Goal: Information Seeking & Learning: Learn about a topic

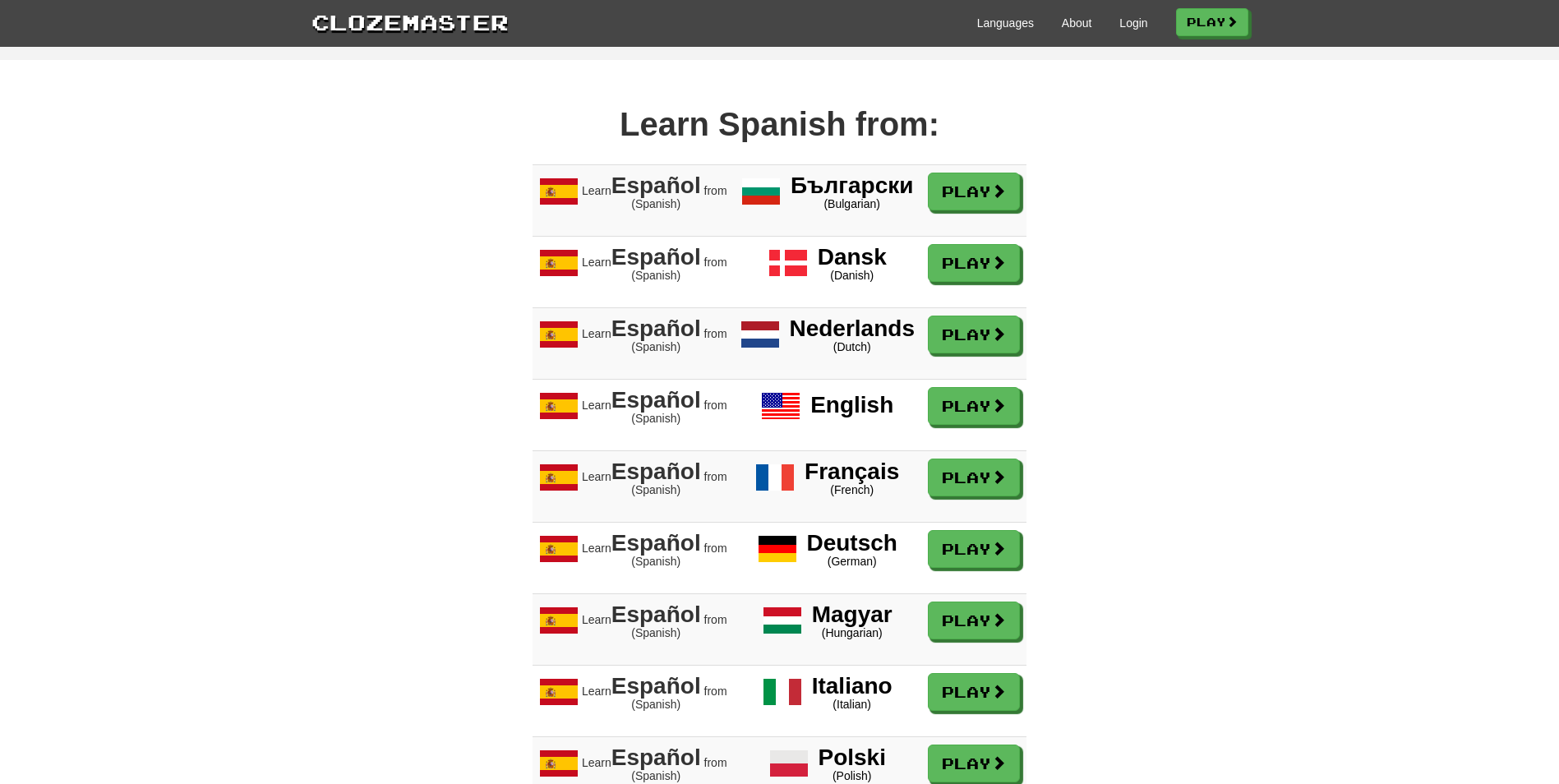
scroll to position [1396, 0]
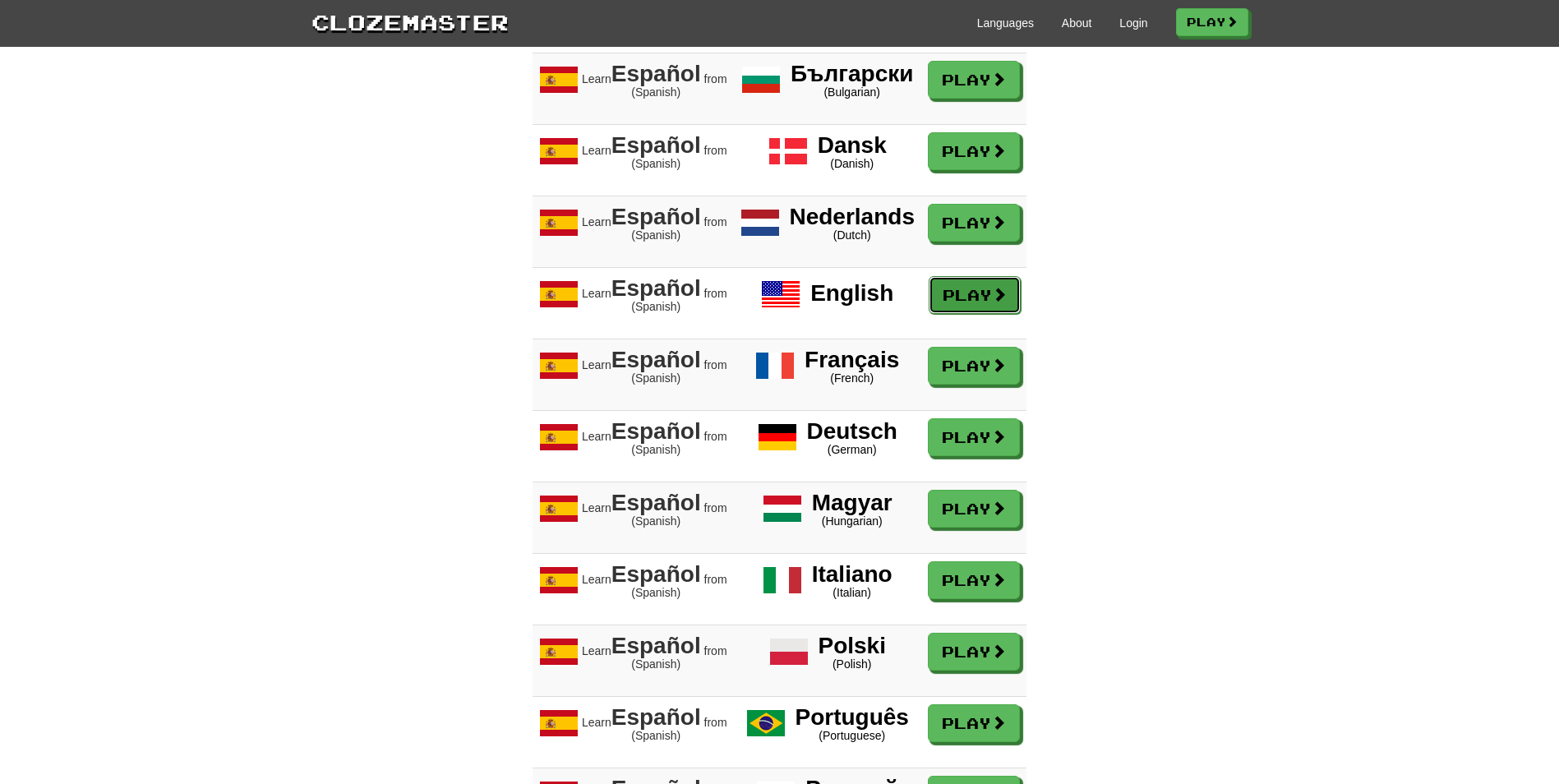
click at [971, 311] on link "Play" at bounding box center [974, 295] width 92 height 38
